Goal: Transaction & Acquisition: Purchase product/service

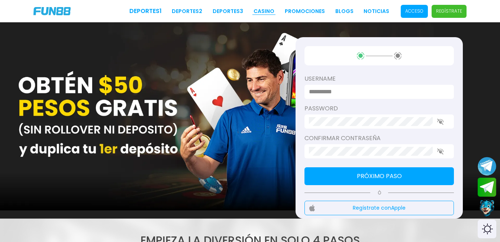
click at [262, 13] on link "CASINO" at bounding box center [263, 11] width 21 height 8
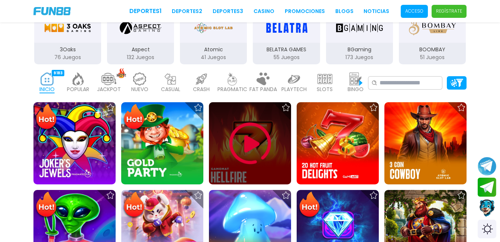
scroll to position [149, 0]
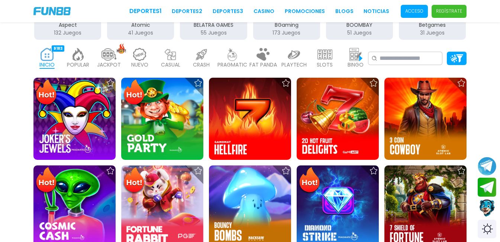
click at [73, 55] on img at bounding box center [78, 54] width 15 height 13
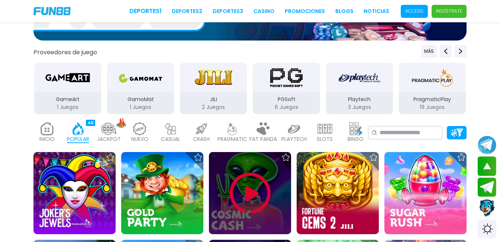
scroll to position [111, 0]
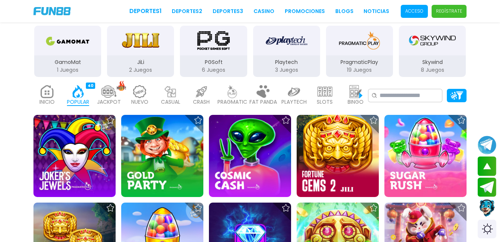
click at [143, 96] on img at bounding box center [139, 91] width 15 height 13
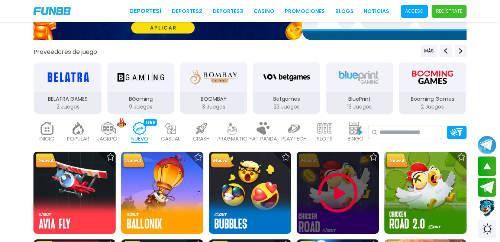
scroll to position [74, 0]
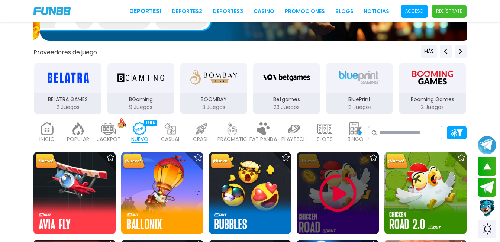
click at [341, 205] on img at bounding box center [337, 193] width 45 height 45
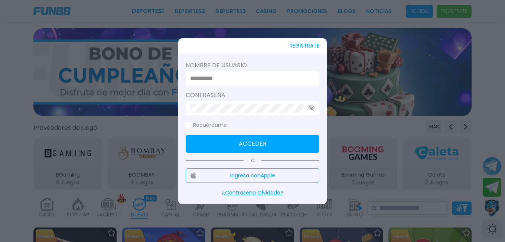
click at [306, 43] on button "REGÍSTRATE" at bounding box center [305, 45] width 30 height 15
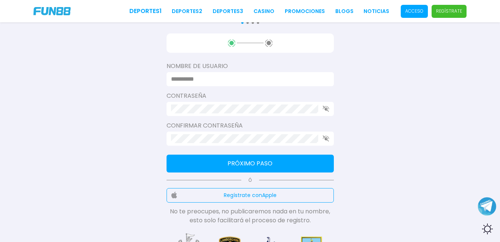
scroll to position [111, 0]
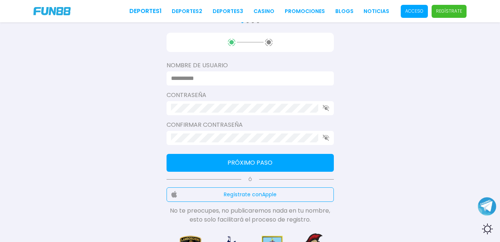
click at [265, 79] on input at bounding box center [248, 78] width 154 height 9
click at [269, 109] on div at bounding box center [249, 108] width 167 height 14
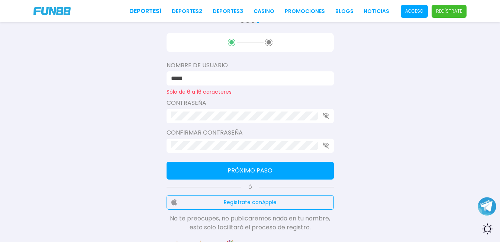
click at [252, 77] on input "*****" at bounding box center [248, 78] width 154 height 9
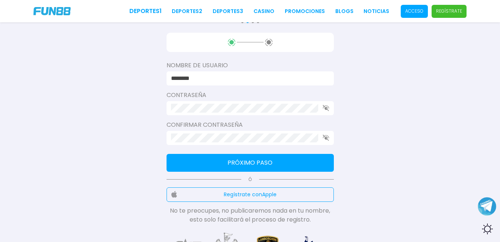
type input "********"
click at [327, 109] on icon "button" at bounding box center [325, 108] width 7 height 6
click at [162, 114] on div "Consulta términos y condiciones Consulta términos y condiciones Consulta términ…" at bounding box center [250, 81] width 500 height 385
click at [168, 113] on div at bounding box center [249, 108] width 167 height 14
click at [326, 138] on icon "button" at bounding box center [325, 137] width 7 height 6
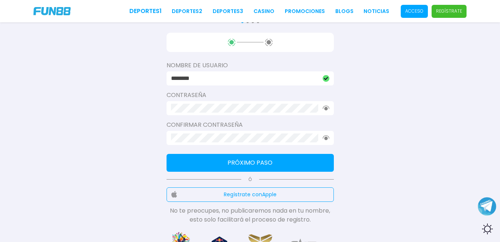
click at [271, 157] on button "Próximo paso" at bounding box center [249, 163] width 167 height 18
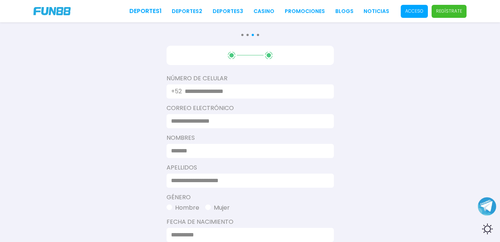
scroll to position [0, 0]
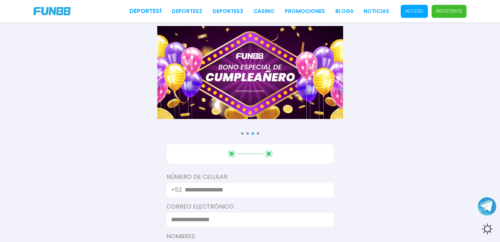
click at [265, 191] on input "text" at bounding box center [255, 189] width 140 height 9
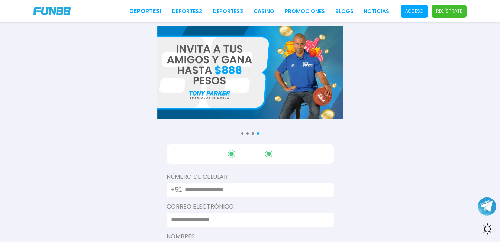
type input "**********"
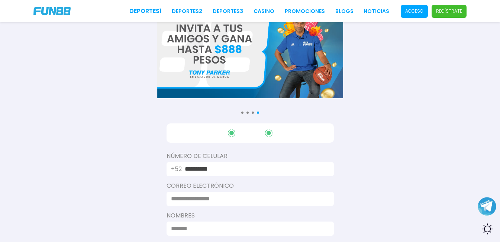
scroll to position [37, 0]
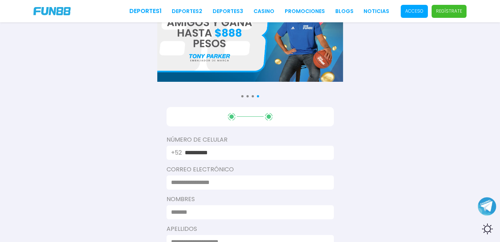
click at [255, 183] on input at bounding box center [248, 182] width 154 height 9
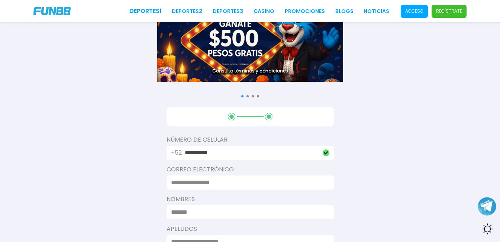
click at [255, 183] on input at bounding box center [248, 182] width 154 height 9
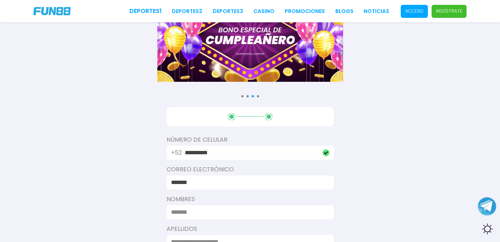
type input "**********"
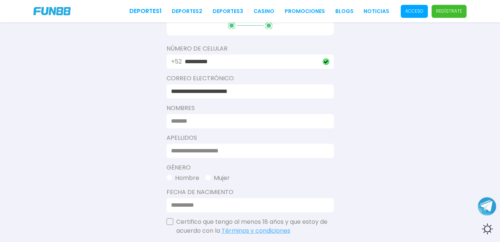
scroll to position [149, 0]
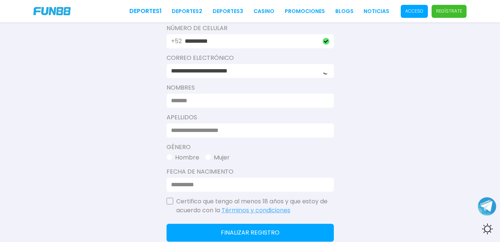
click at [241, 104] on input at bounding box center [248, 100] width 154 height 9
type input "***"
click at [225, 130] on input at bounding box center [248, 130] width 154 height 9
type input "****"
click at [171, 154] on button "Hombre" at bounding box center [182, 157] width 33 height 9
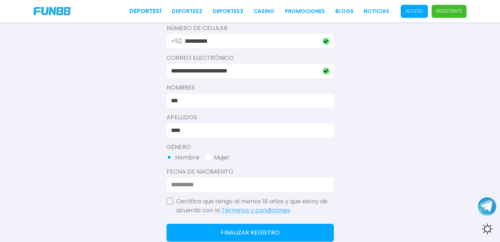
scroll to position [186, 0]
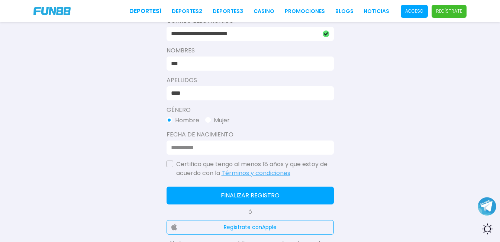
click at [177, 144] on input at bounding box center [248, 147] width 154 height 9
click at [173, 143] on input at bounding box center [248, 147] width 154 height 9
click at [179, 147] on input at bounding box center [248, 147] width 154 height 9
type input "**********"
click at [170, 164] on button "button" at bounding box center [169, 163] width 7 height 7
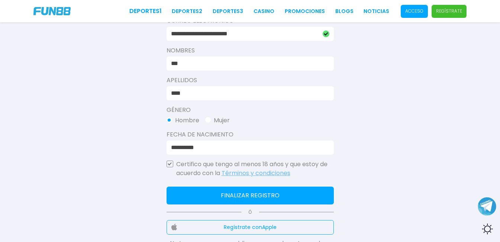
scroll to position [223, 0]
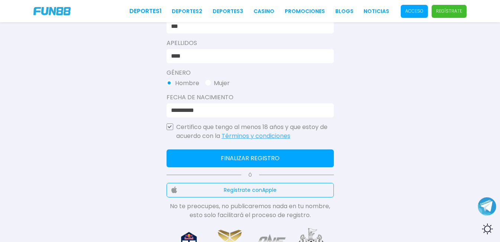
click at [270, 159] on button "Finalizar registro" at bounding box center [249, 158] width 167 height 18
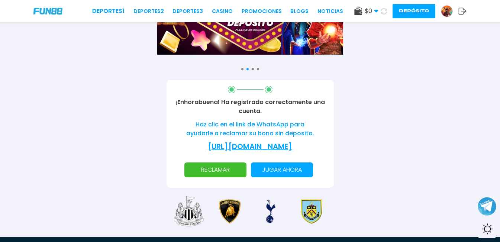
scroll to position [74, 0]
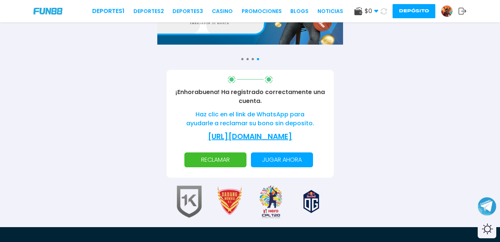
click at [226, 167] on p "RECLAMAR" at bounding box center [215, 159] width 53 height 15
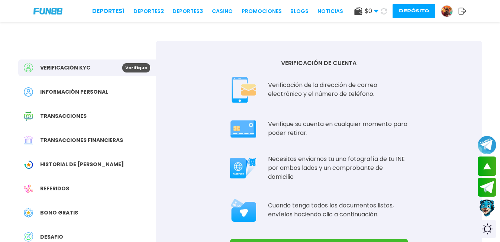
click at [370, 10] on span "$ 0" at bounding box center [371, 11] width 14 height 9
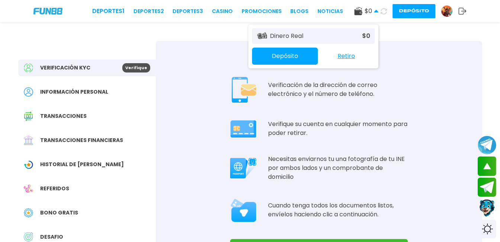
click at [370, 10] on span "$ 0" at bounding box center [371, 11] width 14 height 9
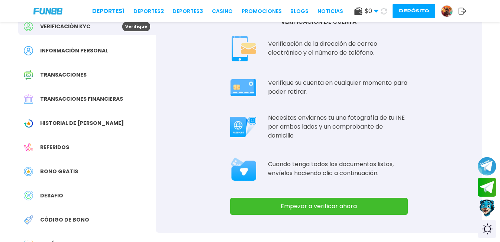
scroll to position [74, 0]
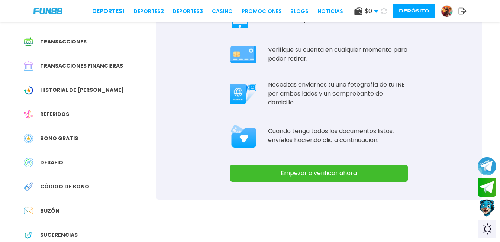
click at [66, 140] on span "Bono Gratis" at bounding box center [59, 138] width 38 height 8
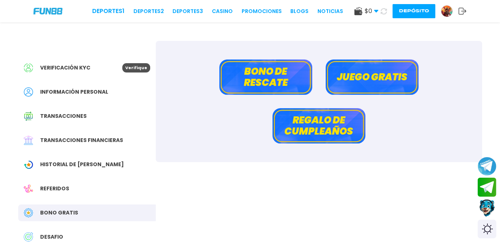
click at [370, 77] on button "Juego gratis" at bounding box center [371, 76] width 93 height 35
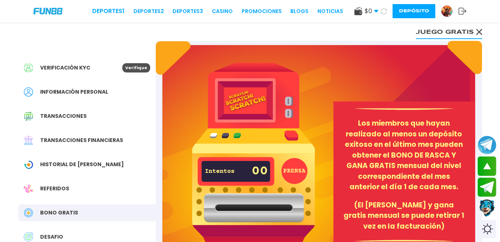
click at [375, 12] on use at bounding box center [376, 11] width 4 height 3
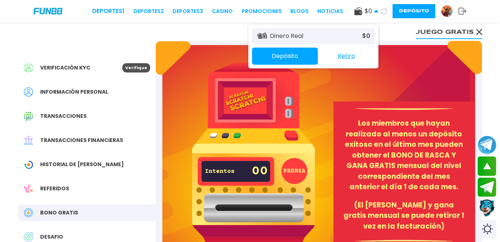
click at [382, 11] on icon at bounding box center [383, 11] width 6 height 6
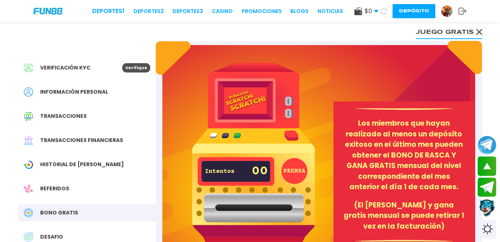
click at [372, 12] on span "$ 0" at bounding box center [371, 11] width 14 height 9
click at [404, 36] on div "Verificación KYC Verifique Información personal Transacciones Transacciones fin…" at bounding box center [249, 185] width 481 height 326
click at [427, 32] on button "Juego gratis" at bounding box center [449, 31] width 66 height 15
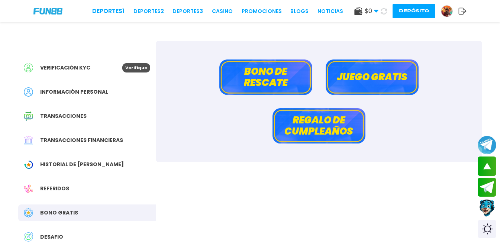
click at [390, 77] on button "Juego gratis" at bounding box center [371, 76] width 93 height 35
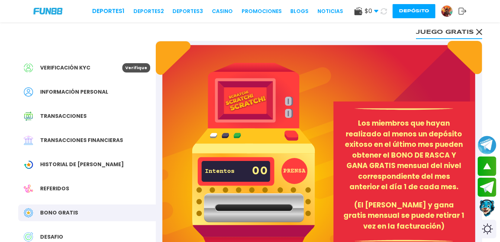
click at [466, 30] on button "Juego gratis" at bounding box center [449, 31] width 66 height 15
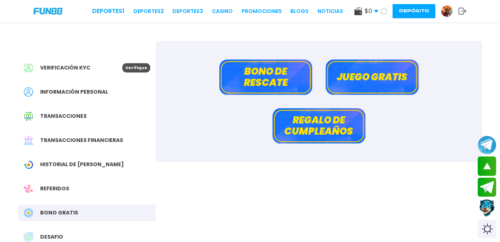
click at [293, 70] on button "Bono de rescate" at bounding box center [265, 76] width 93 height 35
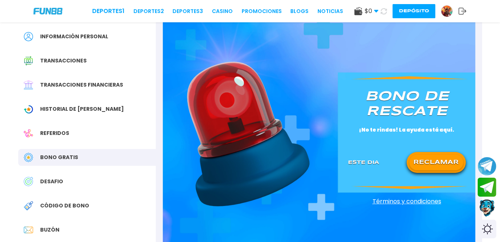
scroll to position [74, 0]
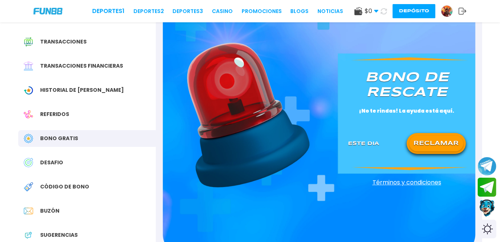
click at [443, 148] on button "RECLAMAR" at bounding box center [436, 144] width 54 height 16
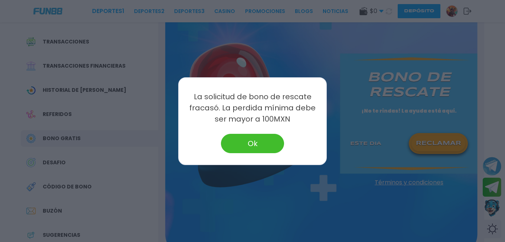
click at [268, 140] on button "Ok" at bounding box center [252, 143] width 63 height 19
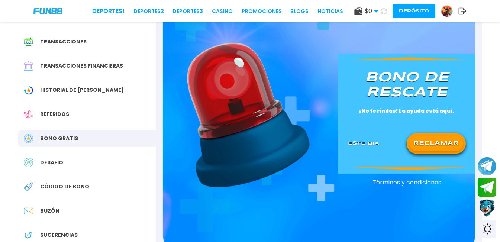
click at [472, 42] on div "Bono de rescate ¡No te rindas! La ayuda está aquí. Este Dia RECLAMAR Términos y…" at bounding box center [319, 111] width 326 height 289
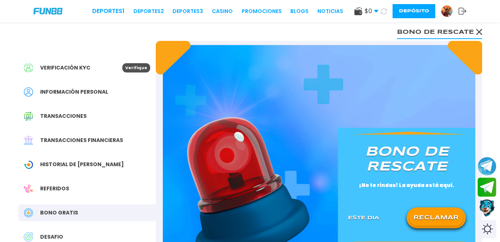
click at [416, 35] on button "Bono de rescate" at bounding box center [439, 31] width 85 height 15
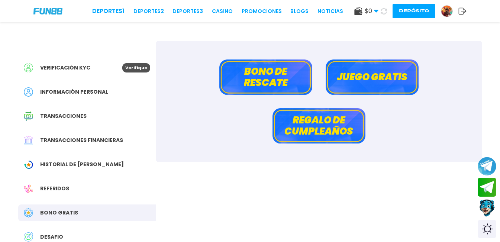
click at [340, 139] on button "Regalo de cumpleaños" at bounding box center [318, 125] width 93 height 35
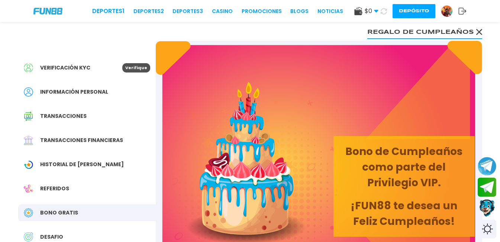
click at [479, 29] on button "Regalo de cumpleaños" at bounding box center [424, 31] width 115 height 15
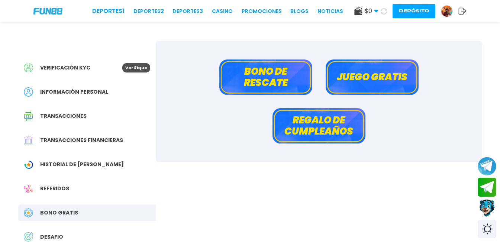
click at [82, 67] on span "Verificación KYC" at bounding box center [65, 68] width 50 height 8
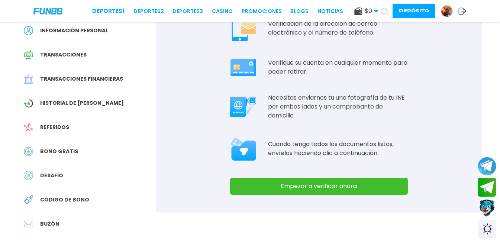
scroll to position [74, 0]
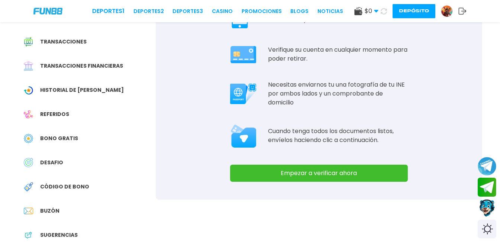
click at [371, 172] on button "Empezar a verificar ahora" at bounding box center [319, 173] width 178 height 17
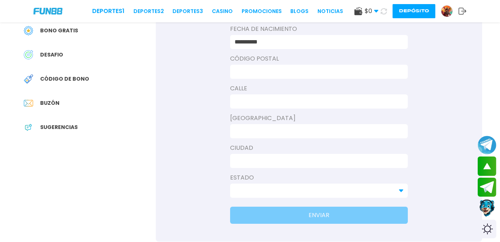
scroll to position [111, 0]
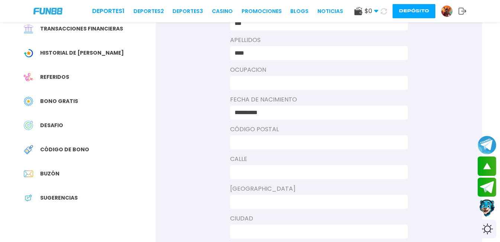
click at [298, 85] on input at bounding box center [316, 82] width 164 height 9
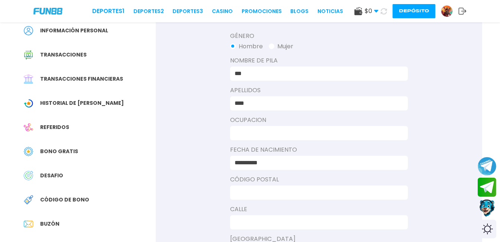
scroll to position [74, 0]
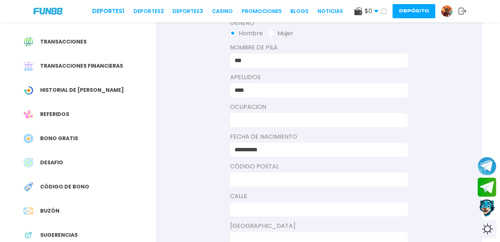
click at [296, 60] on input "***" at bounding box center [316, 60] width 164 height 9
type input "********"
click at [290, 119] on input at bounding box center [316, 120] width 164 height 9
type input "******"
click at [300, 179] on input at bounding box center [316, 179] width 164 height 9
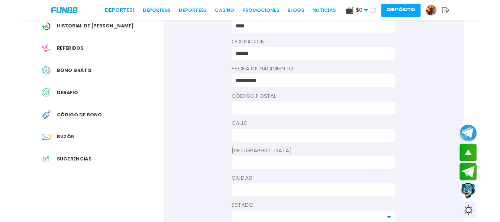
scroll to position [149, 0]
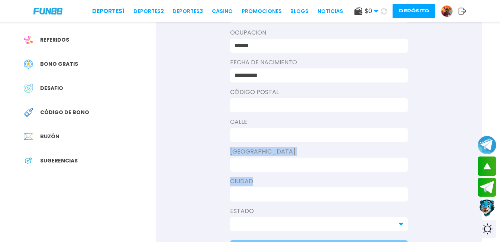
drag, startPoint x: 359, startPoint y: 168, endPoint x: 354, endPoint y: 205, distance: 37.8
click at [363, 202] on div "**********" at bounding box center [319, 83] width 326 height 383
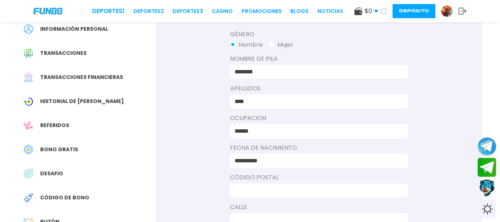
scroll to position [111, 0]
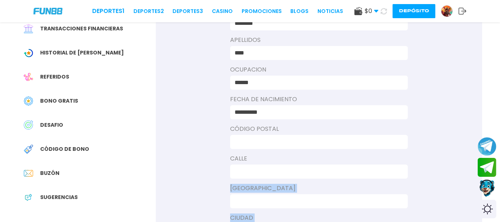
click at [288, 138] on input at bounding box center [316, 142] width 164 height 9
type input "*****"
click at [282, 168] on input at bounding box center [316, 172] width 164 height 9
type input "**********"
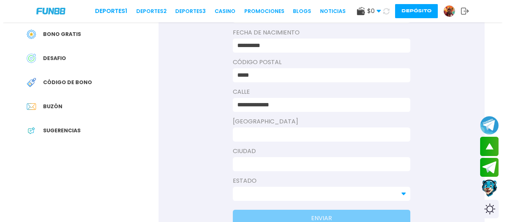
scroll to position [186, 0]
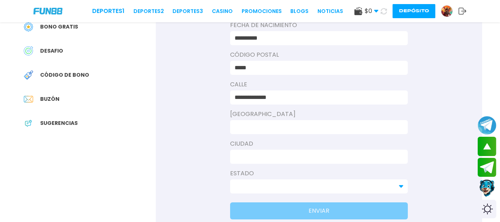
click at [300, 129] on input at bounding box center [316, 127] width 164 height 9
click at [296, 128] on input "*****" at bounding box center [316, 127] width 164 height 9
type input "******"
click at [301, 162] on div at bounding box center [319, 157] width 178 height 14
click at [302, 158] on input at bounding box center [316, 157] width 164 height 9
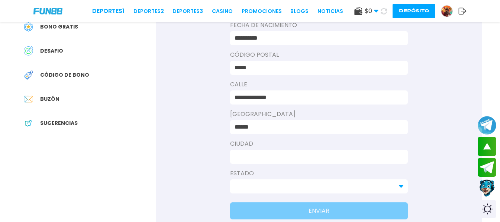
type input "*******"
click at [301, 185] on input at bounding box center [314, 186] width 160 height 9
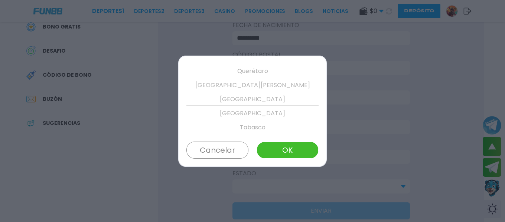
scroll to position [339, 0]
click at [256, 113] on p "Sonora" at bounding box center [252, 113] width 132 height 14
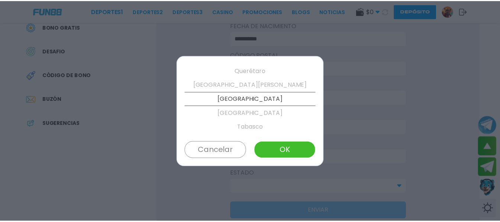
scroll to position [353, 0]
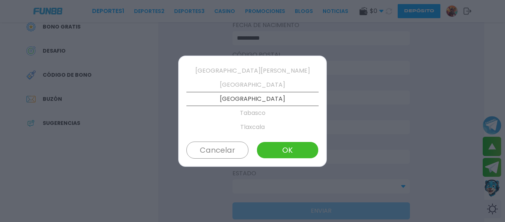
click at [295, 148] on button "OK" at bounding box center [288, 150] width 62 height 17
type input "******"
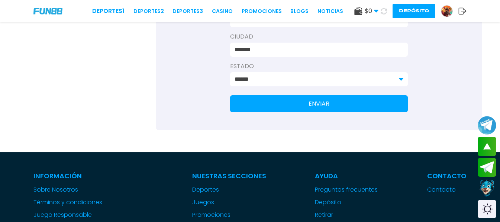
scroll to position [297, 0]
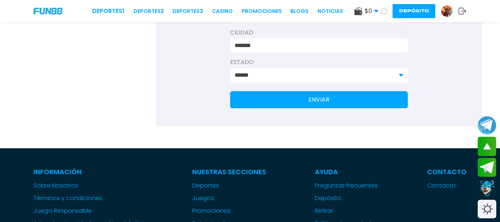
click at [320, 101] on button "ENVIAR" at bounding box center [319, 99] width 178 height 17
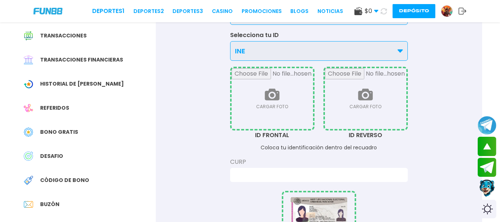
scroll to position [37, 0]
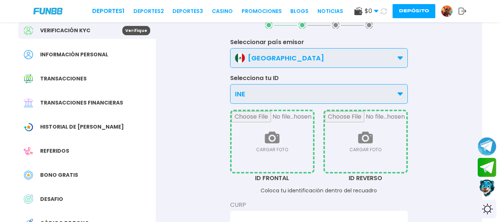
click at [299, 153] on input "file" at bounding box center [271, 141] width 81 height 61
type input "**********"
click at [347, 149] on input "file" at bounding box center [365, 141] width 81 height 61
type input "**********"
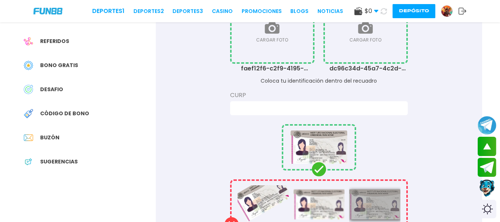
scroll to position [149, 0]
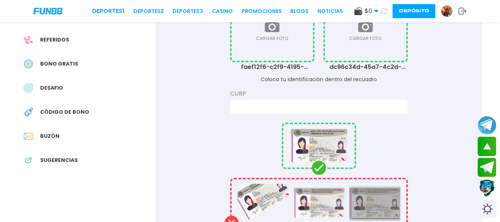
click at [290, 104] on input at bounding box center [316, 107] width 164 height 9
type input "*"
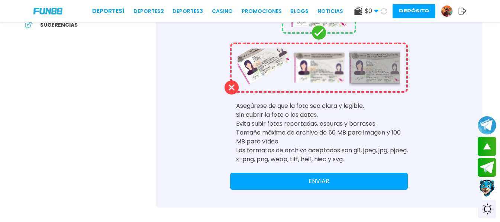
scroll to position [297, 0]
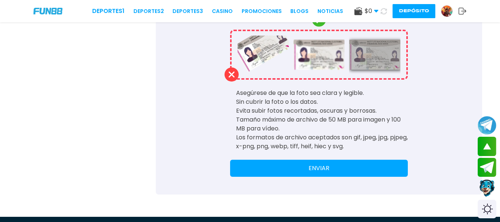
type input "**********"
click at [335, 169] on button "ENVIAR" at bounding box center [319, 168] width 178 height 17
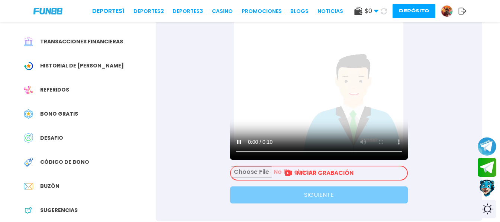
scroll to position [111, 0]
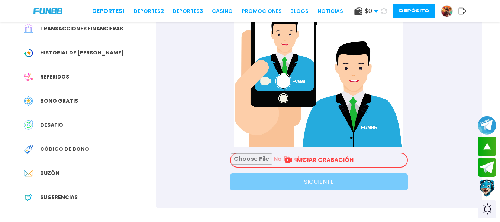
click at [357, 163] on input "file" at bounding box center [319, 160] width 176 height 13
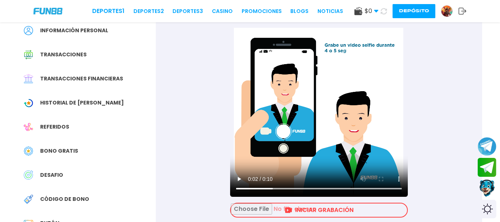
scroll to position [74, 0]
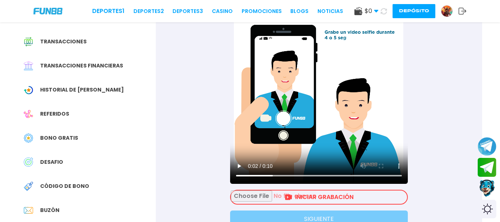
click at [355, 198] on input "file" at bounding box center [319, 197] width 176 height 13
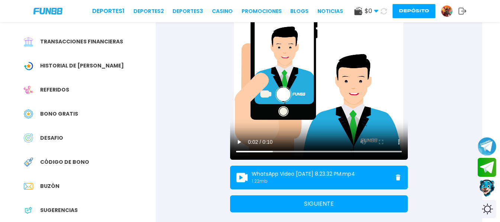
scroll to position [111, 0]
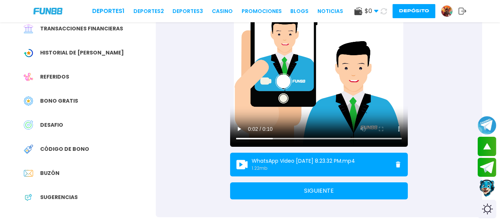
click at [330, 191] on button "SIGUIENTE" at bounding box center [319, 191] width 178 height 17
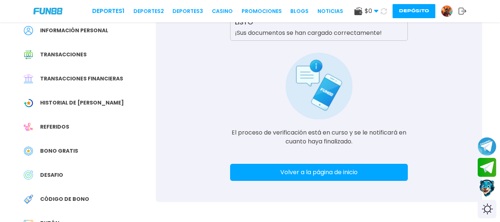
scroll to position [74, 0]
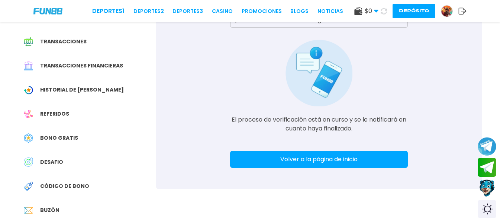
click at [374, 163] on button "Volver a la página de inicio" at bounding box center [319, 159] width 178 height 17
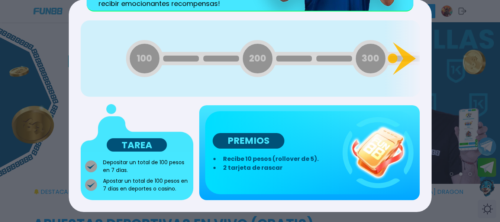
scroll to position [131, 0]
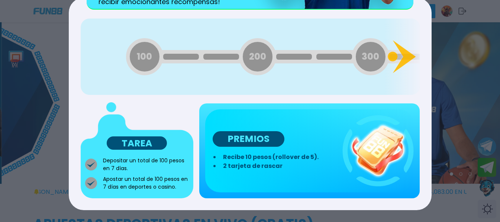
click at [374, 169] on img at bounding box center [377, 151] width 71 height 71
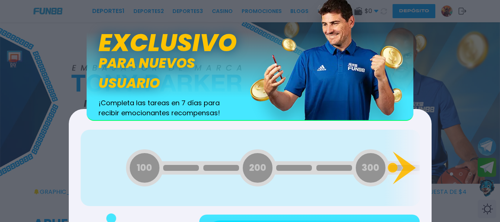
click at [373, 169] on span "300" at bounding box center [369, 168] width 17 height 13
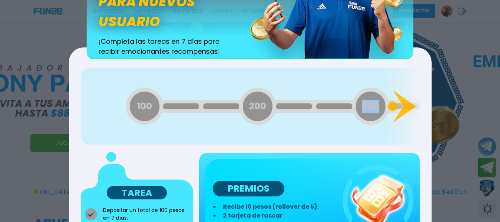
scroll to position [131, 0]
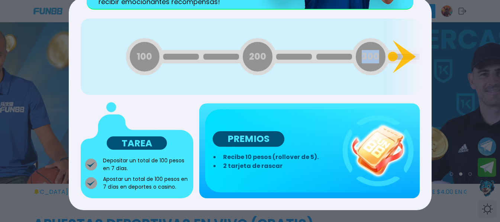
click at [370, 169] on img at bounding box center [377, 151] width 71 height 71
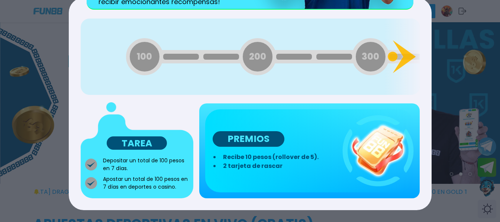
click at [150, 137] on p "TAREA" at bounding box center [137, 143] width 60 height 13
drag, startPoint x: 147, startPoint y: 146, endPoint x: 246, endPoint y: 131, distance: 100.3
click at [149, 146] on p "TAREA" at bounding box center [137, 143] width 60 height 13
click at [287, 142] on p "PREMIOS Recibe 10 pesos (rollover de 5). 2 tarjeta de rascar" at bounding box center [274, 151] width 125 height 39
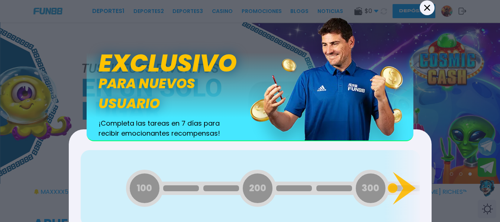
click at [424, 13] on button "Back" at bounding box center [426, 7] width 15 height 15
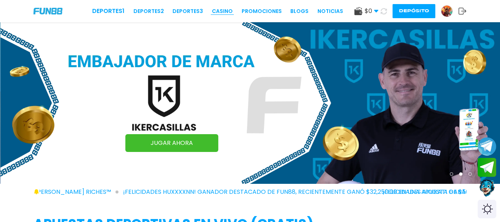
click at [230, 13] on link "CASINO" at bounding box center [222, 11] width 21 height 8
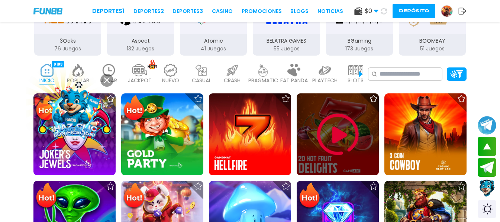
scroll to position [149, 0]
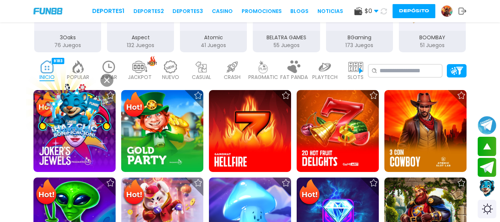
click at [75, 66] on img at bounding box center [78, 67] width 15 height 13
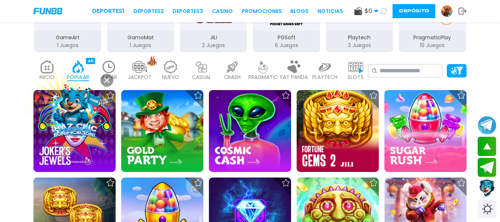
click at [106, 65] on img at bounding box center [108, 67] width 15 height 13
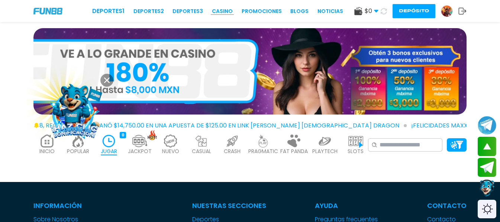
click at [221, 12] on link "CASINO" at bounding box center [222, 11] width 21 height 8
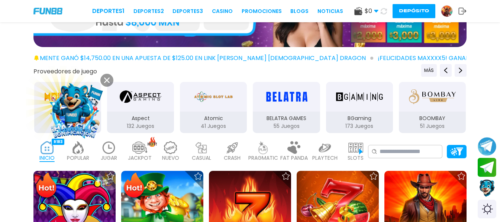
scroll to position [74, 0]
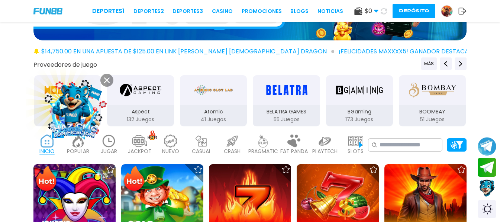
click at [179, 143] on div "NUEVO 1656" at bounding box center [170, 145] width 27 height 30
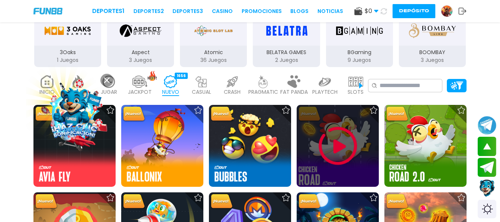
scroll to position [149, 0]
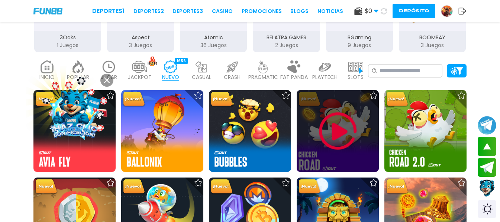
click at [334, 142] on img at bounding box center [337, 131] width 45 height 45
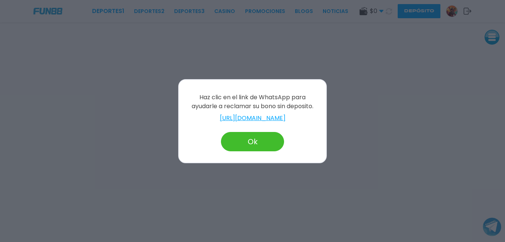
click at [270, 140] on button "Ok" at bounding box center [252, 141] width 63 height 19
click at [218, 118] on link "[URL][DOMAIN_NAME]" at bounding box center [252, 118] width 132 height 9
click at [253, 120] on link "https://wa.me/56948705964" at bounding box center [252, 118] width 132 height 9
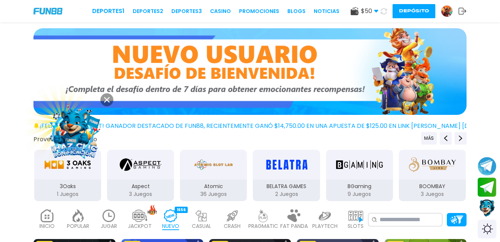
click at [373, 14] on span "$ 50" at bounding box center [369, 11] width 17 height 9
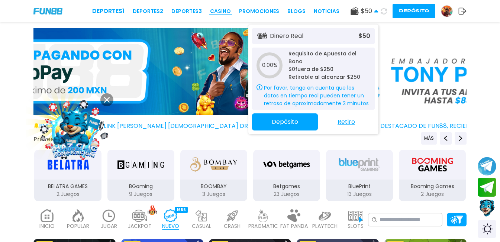
click at [225, 11] on link "CASINO" at bounding box center [220, 11] width 21 height 8
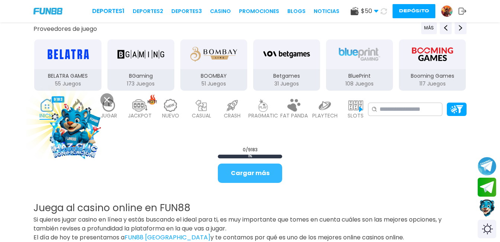
scroll to position [111, 0]
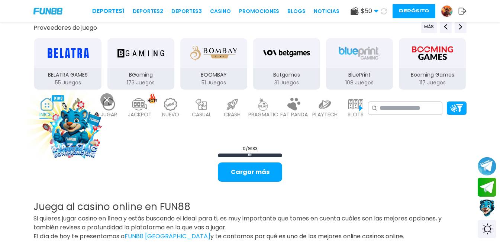
click at [171, 100] on img at bounding box center [170, 104] width 15 height 13
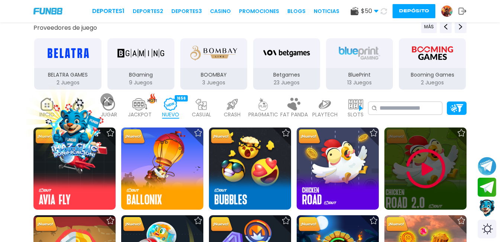
click at [424, 167] on img at bounding box center [425, 168] width 45 height 45
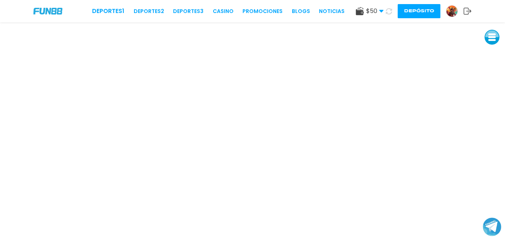
click at [380, 12] on icon at bounding box center [381, 11] width 4 height 4
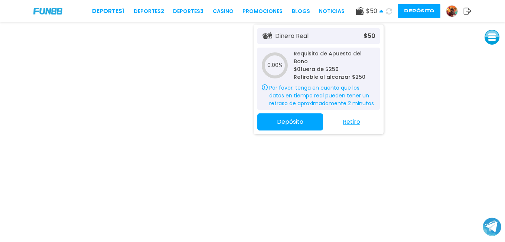
click at [388, 11] on icon at bounding box center [389, 11] width 6 height 6
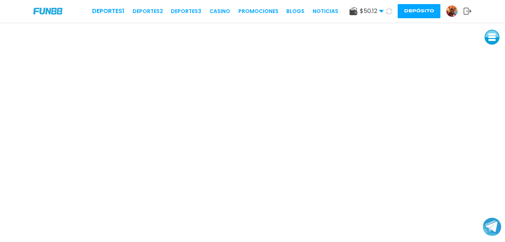
click at [384, 6] on button at bounding box center [389, 11] width 11 height 11
click at [390, 13] on icon at bounding box center [389, 11] width 6 height 6
click at [379, 10] on icon at bounding box center [381, 11] width 4 height 4
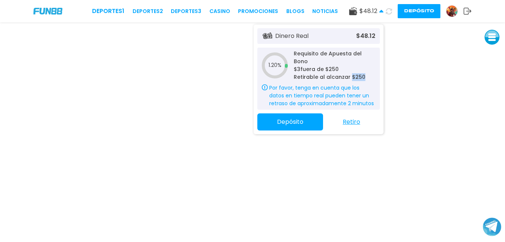
drag, startPoint x: 351, startPoint y: 72, endPoint x: 369, endPoint y: 72, distance: 18.6
click at [369, 73] on p "Retirable al alcanzar $ 250" at bounding box center [335, 77] width 82 height 8
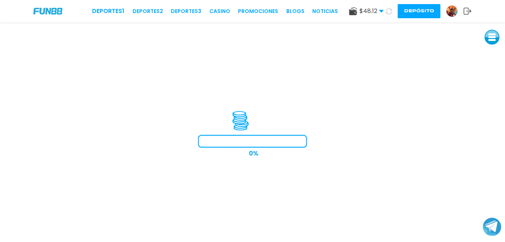
click at [379, 11] on icon at bounding box center [381, 11] width 4 height 4
